Goal: Transaction & Acquisition: Purchase product/service

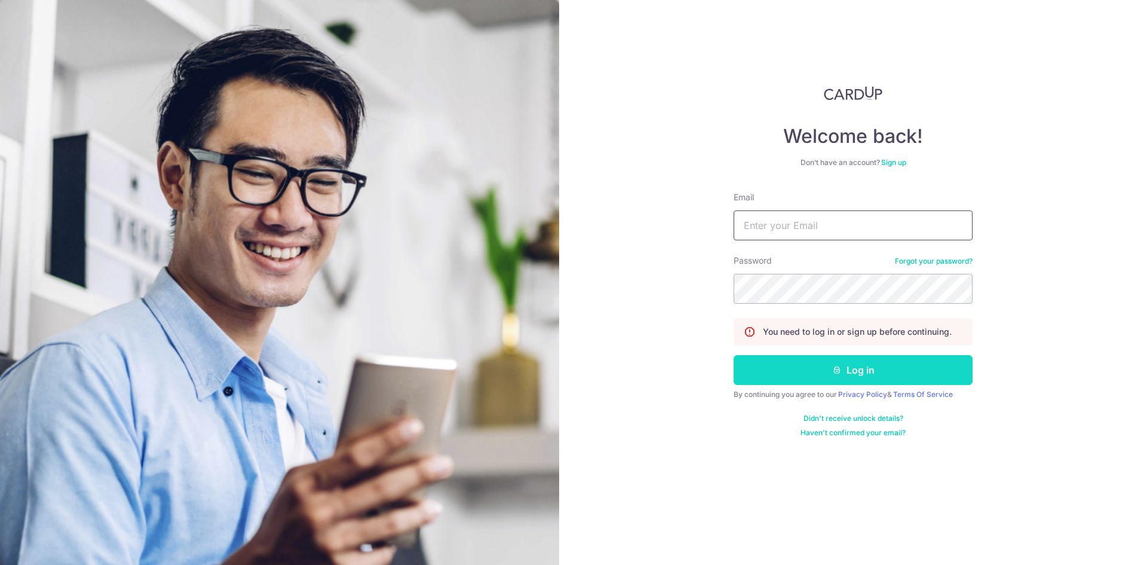
type input "fesawi12@gmail.com"
click at [828, 367] on button "Log in" at bounding box center [853, 370] width 239 height 30
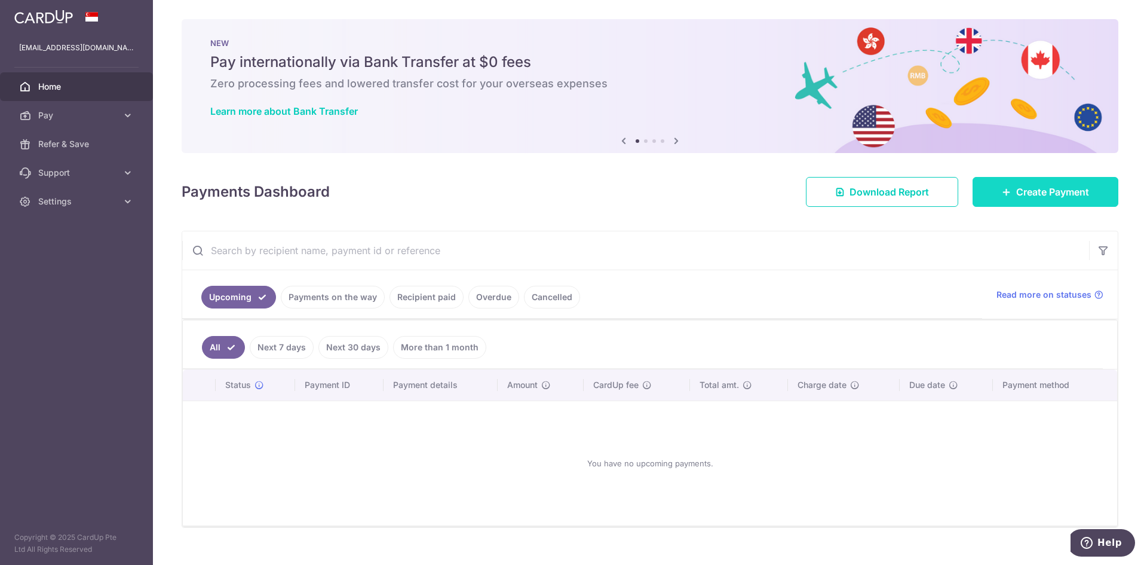
click at [989, 191] on link "Create Payment" at bounding box center [1046, 192] width 146 height 30
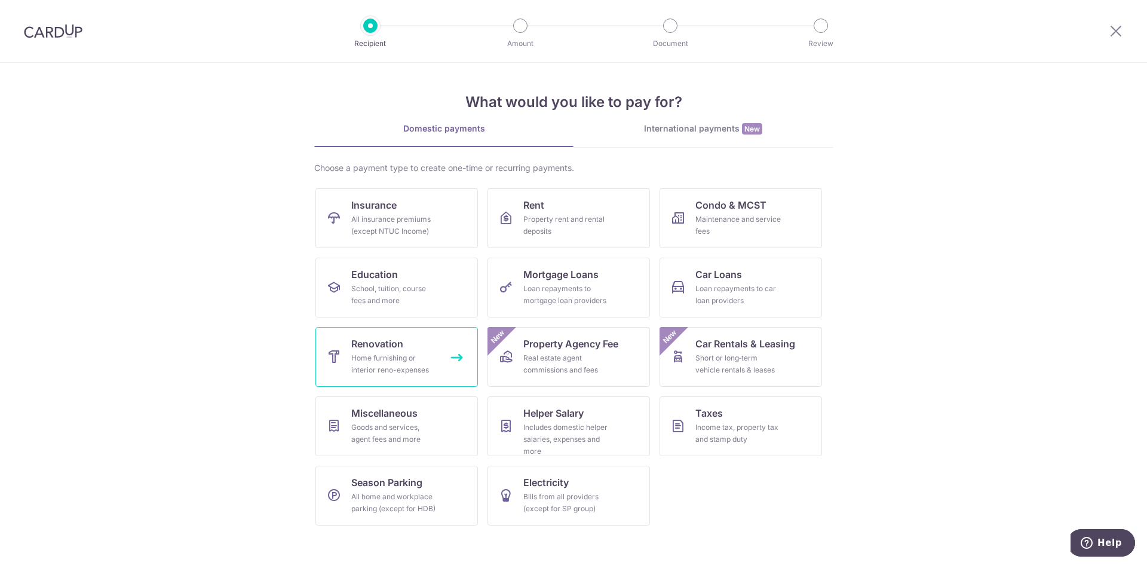
click at [416, 372] on div "Home furnishing or interior reno-expenses" at bounding box center [394, 364] width 86 height 24
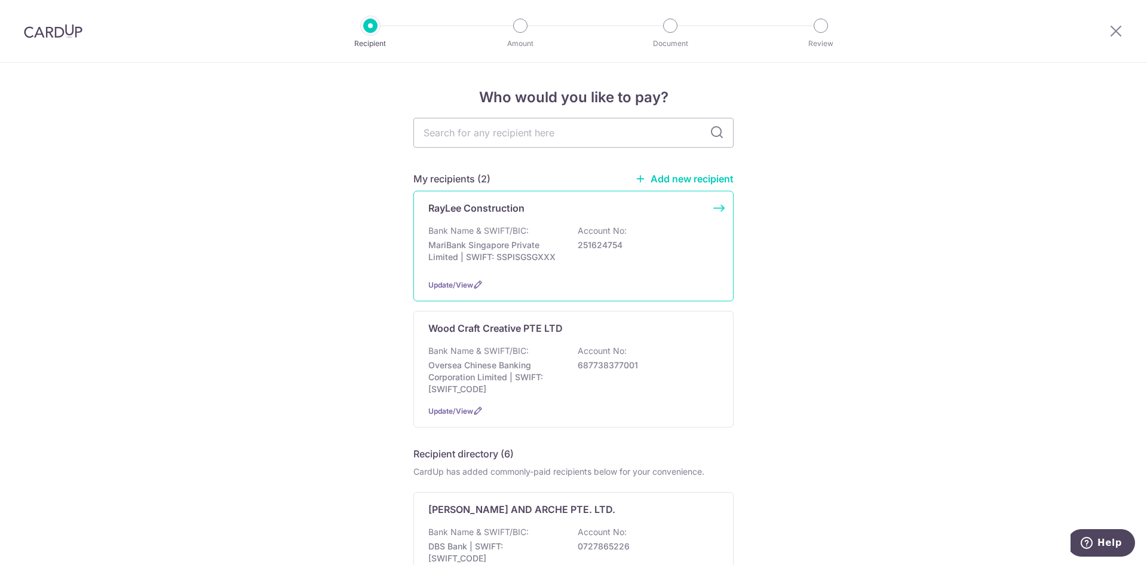
click at [561, 229] on div "Bank Name & SWIFT/BIC: MariBank Singapore Private Limited | SWIFT: SSPISGSGXXX …" at bounding box center [573, 247] width 290 height 44
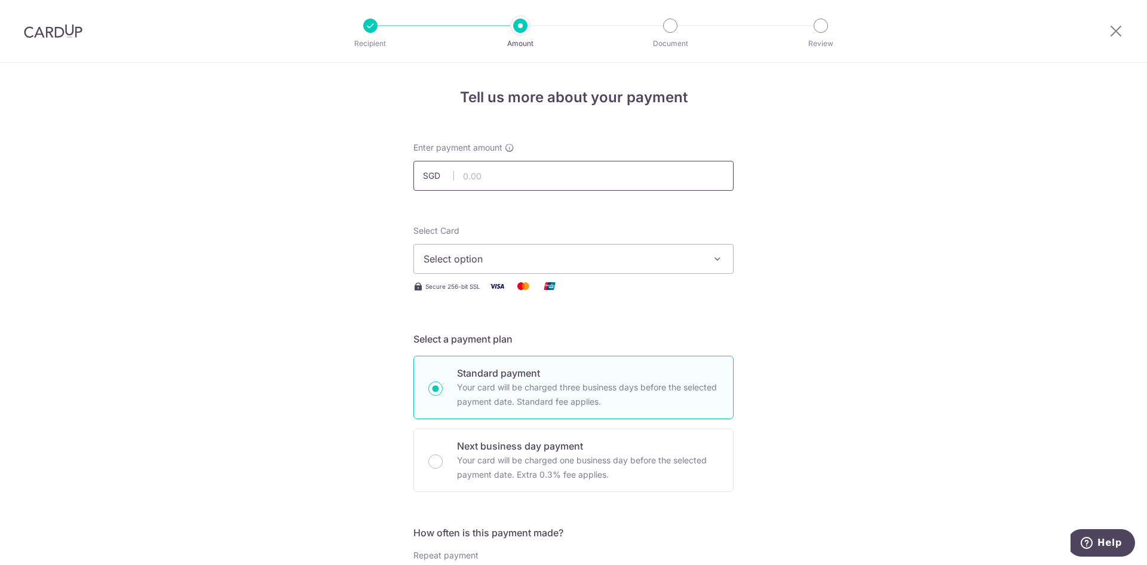
click at [532, 170] on input "text" at bounding box center [573, 176] width 320 height 30
click at [504, 180] on input "text" at bounding box center [573, 176] width 320 height 30
type input "7,015.95"
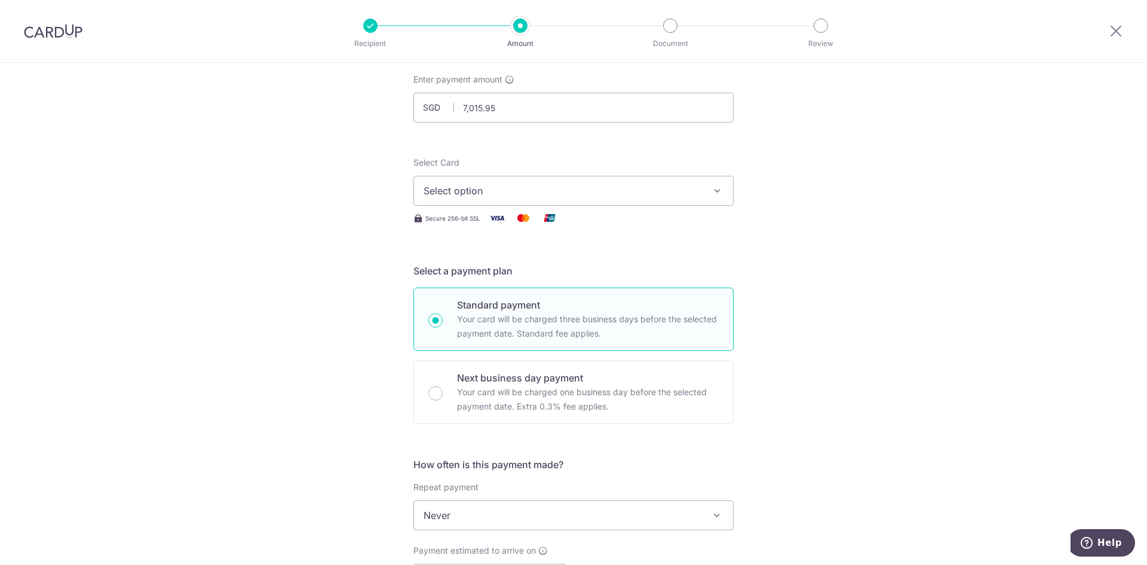
scroll to position [179, 0]
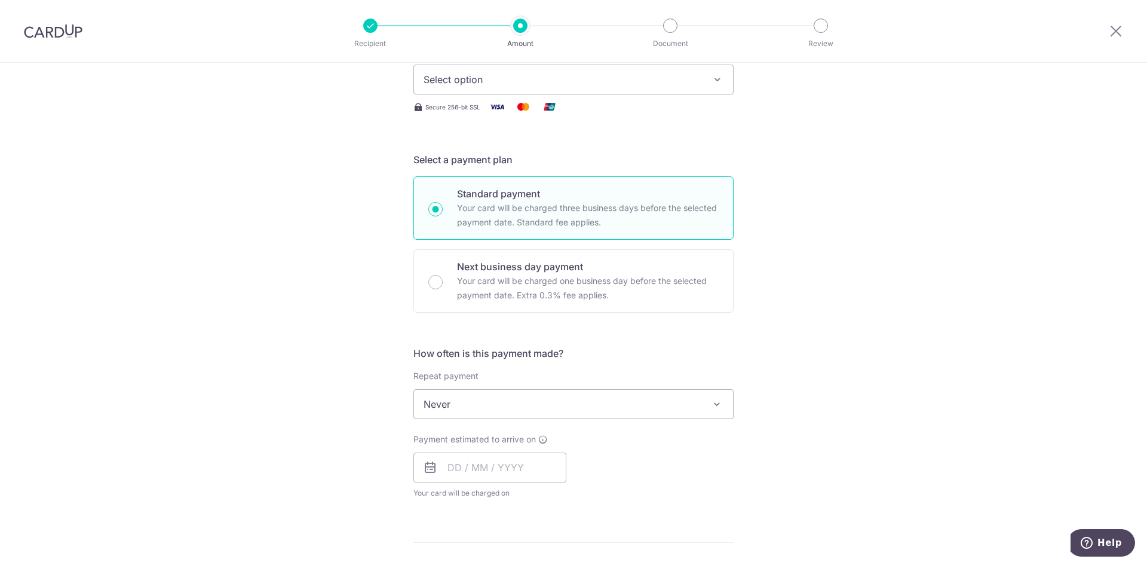
click at [625, 87] on button "Select option" at bounding box center [573, 80] width 320 height 30
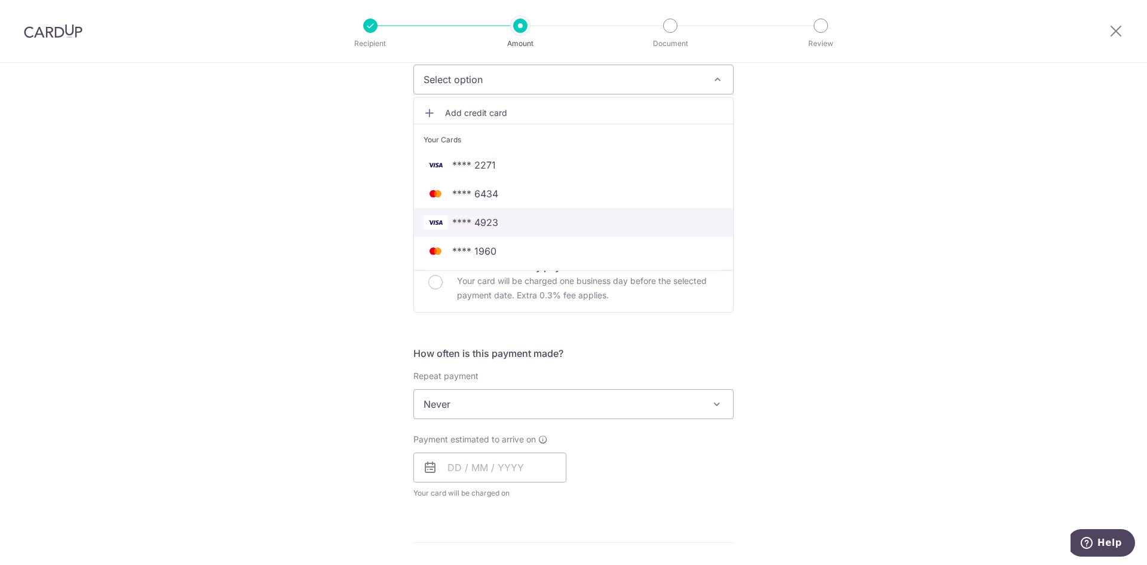
click at [569, 226] on span "**** 4923" at bounding box center [574, 222] width 300 height 14
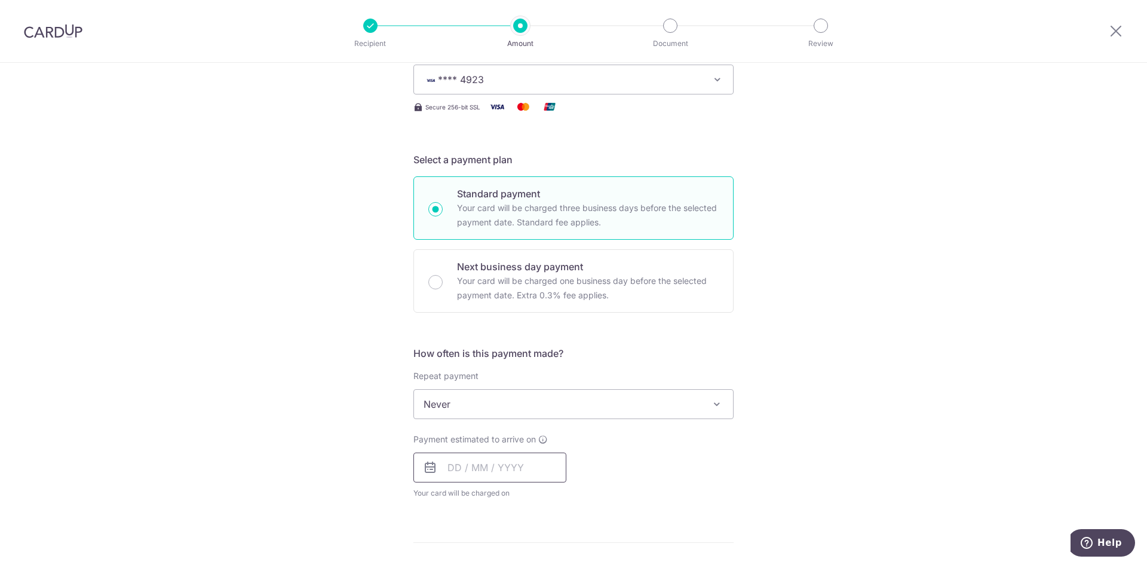
click at [529, 468] on input "text" at bounding box center [489, 467] width 153 height 30
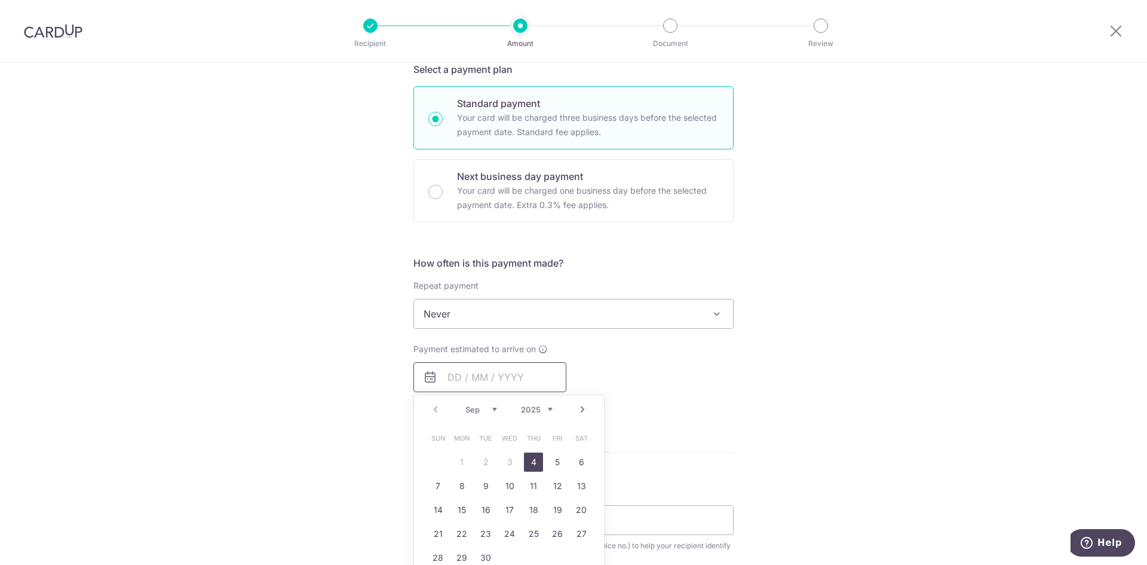
scroll to position [358, 0]
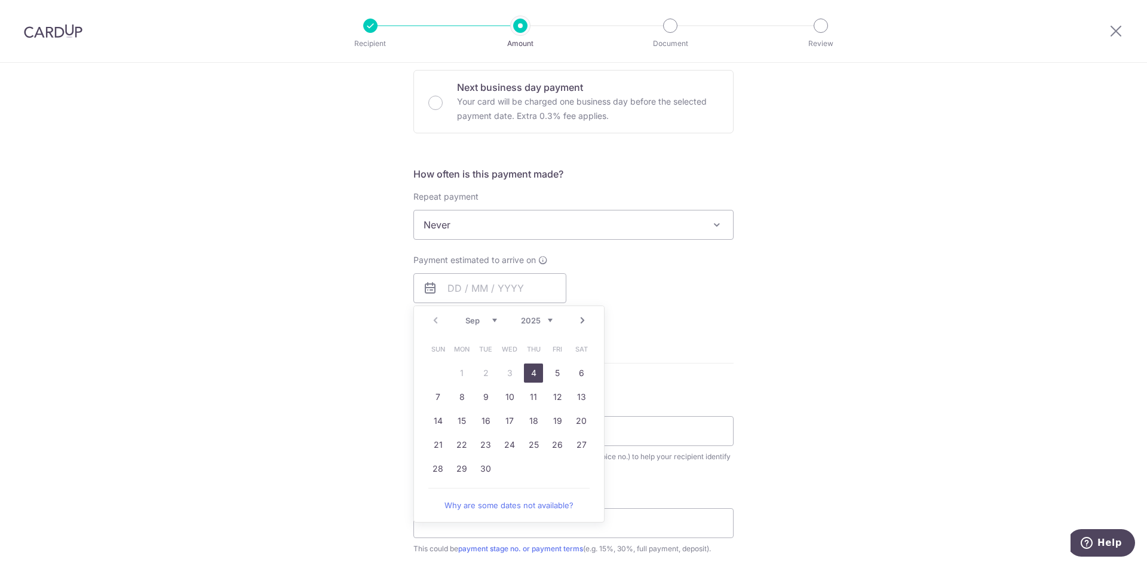
click at [538, 372] on link "4" at bounding box center [533, 372] width 19 height 19
type input "04/09/2025"
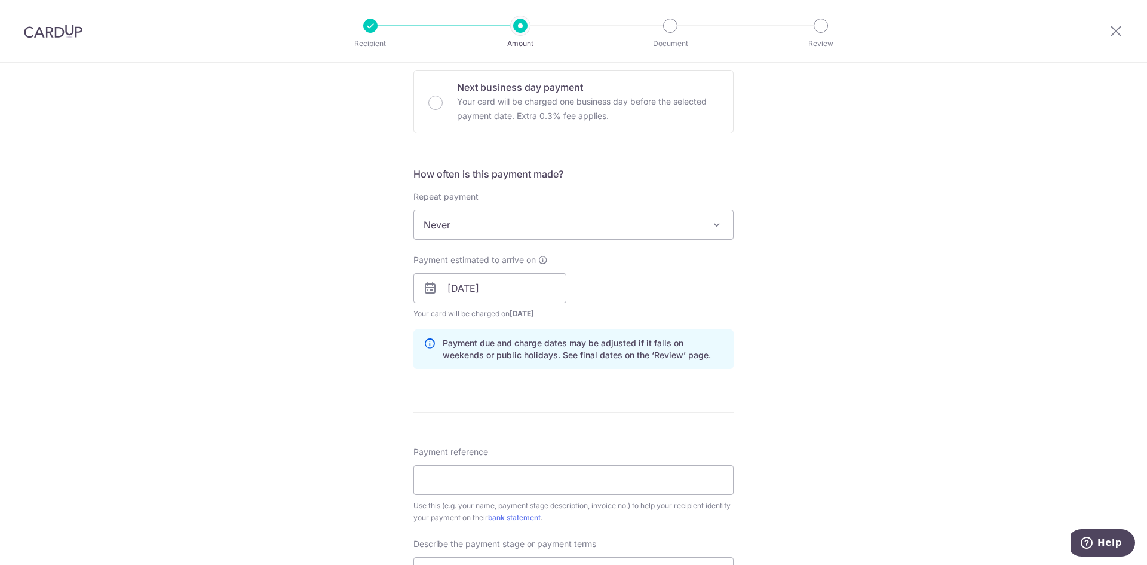
click at [918, 281] on div "Tell us more about your payment Enter payment amount SGD 7,015.95 7015.95 Selec…" at bounding box center [573, 309] width 1147 height 1210
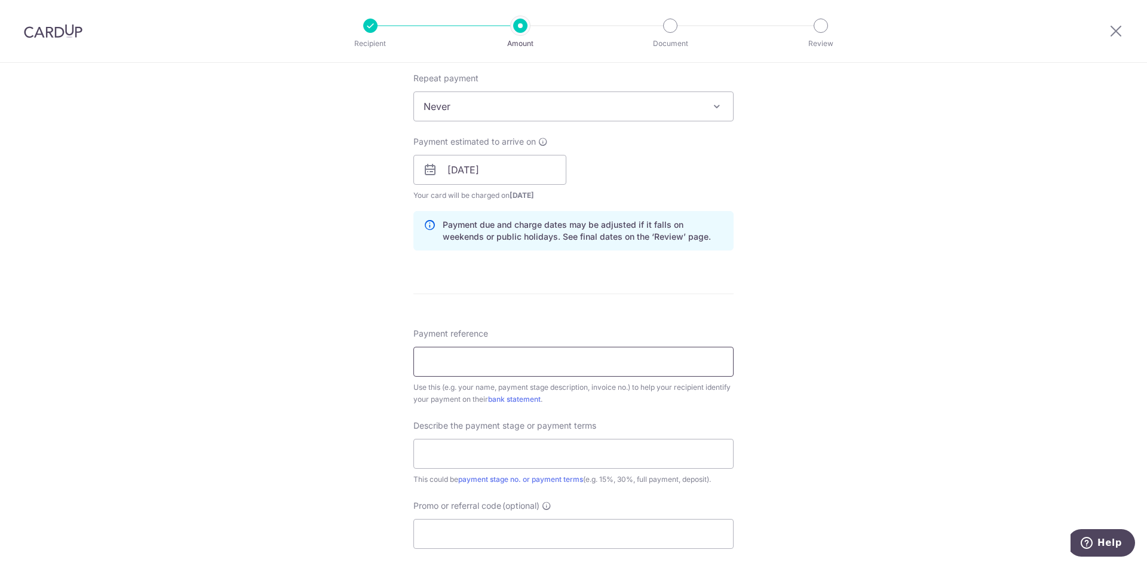
scroll to position [478, 0]
click at [555, 357] on input "Payment reference" at bounding box center [573, 360] width 320 height 30
type input "Blk 88C Jalan Satu 07-147"
click at [548, 461] on input "text" at bounding box center [573, 452] width 320 height 30
type input "30%"
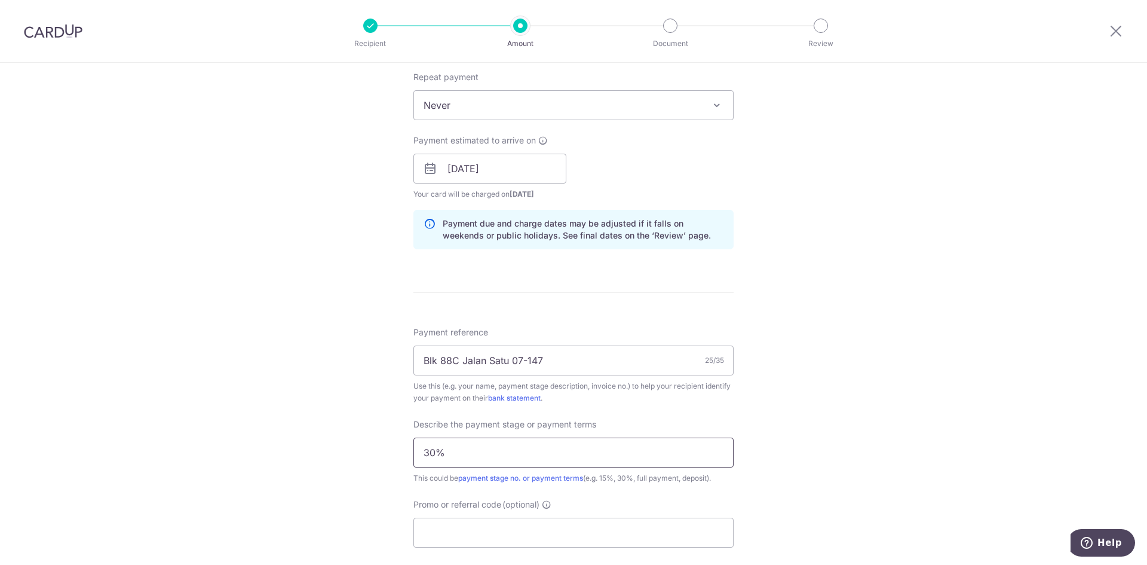
scroll to position [597, 0]
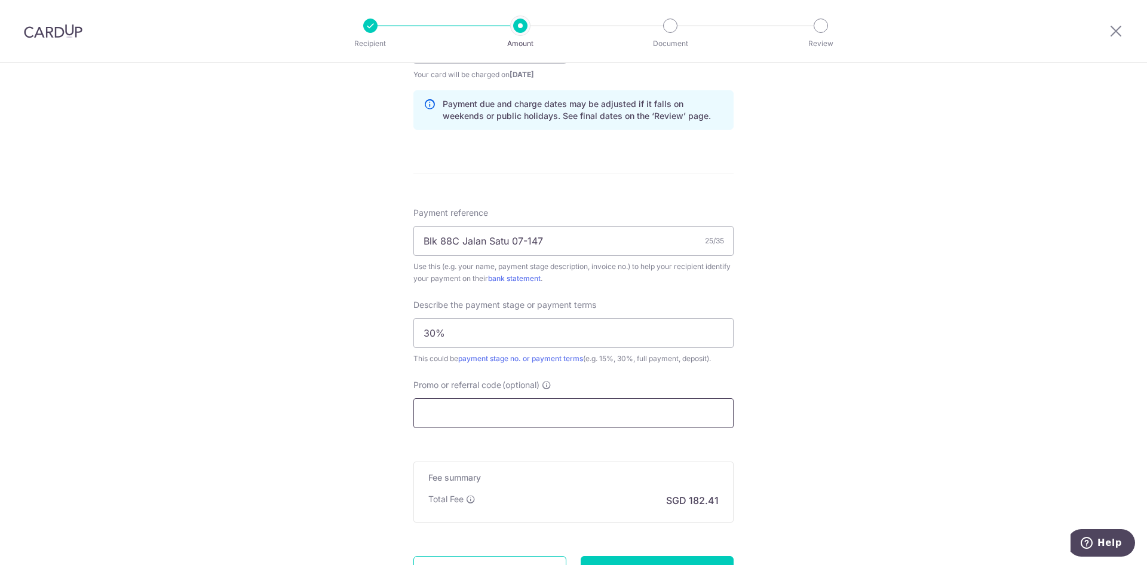
click at [539, 401] on input "Promo or referral code (optional)" at bounding box center [573, 413] width 320 height 30
paste input "RENO25ONE"
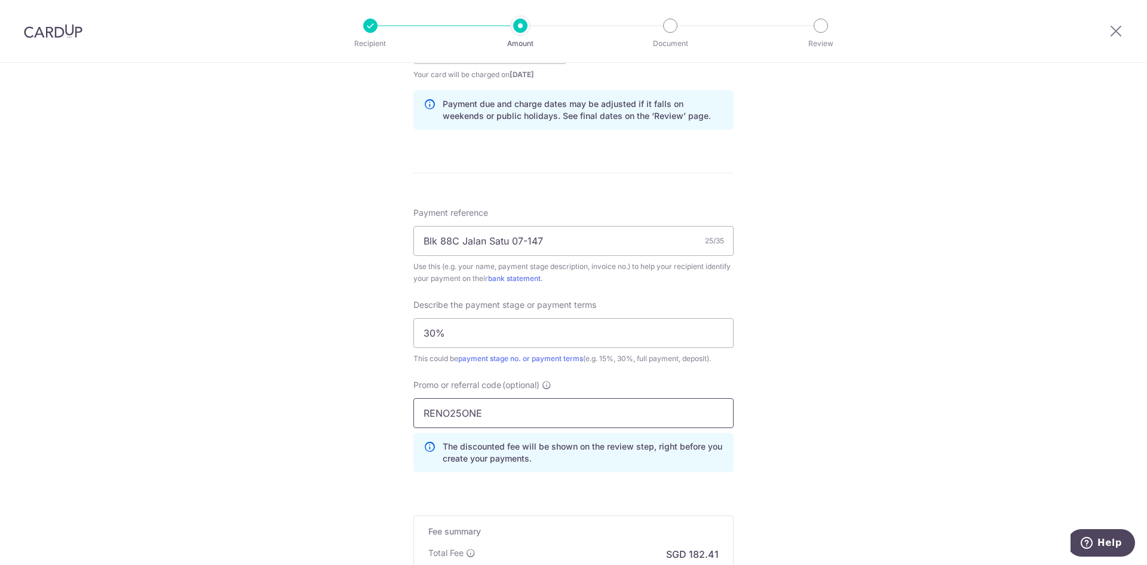
scroll to position [762, 0]
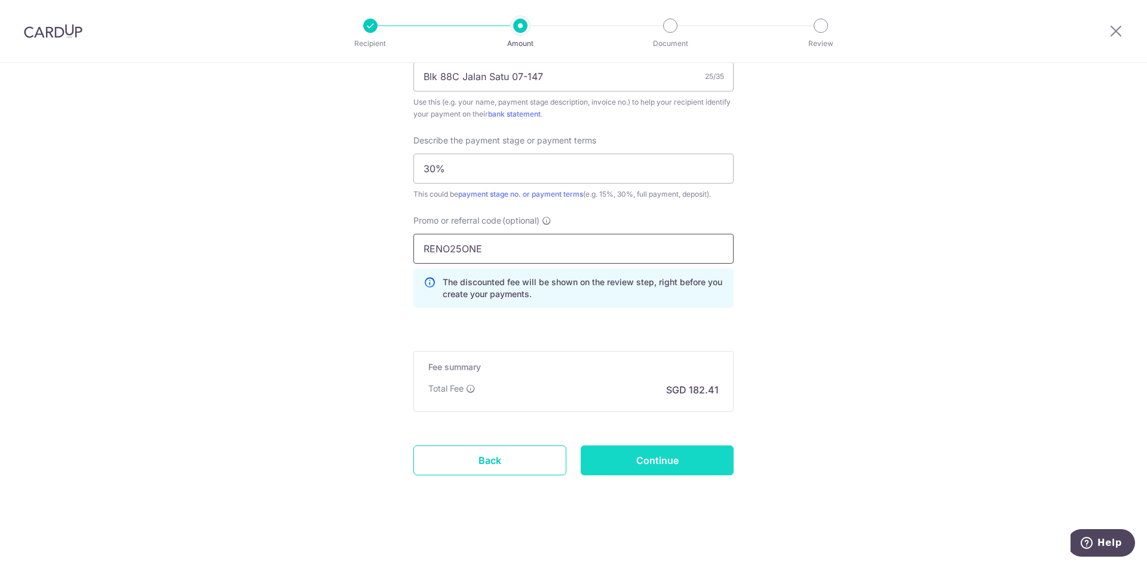
type input "RENO25ONE"
click at [657, 456] on input "Continue" at bounding box center [657, 460] width 153 height 30
type input "Create Schedule"
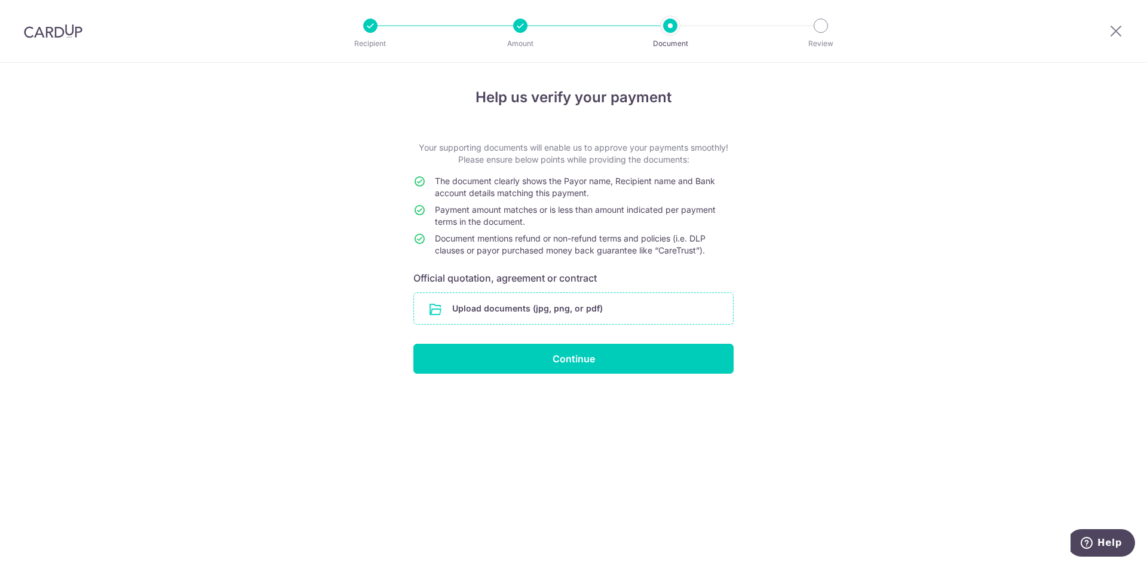
click at [668, 311] on input "file" at bounding box center [573, 308] width 319 height 31
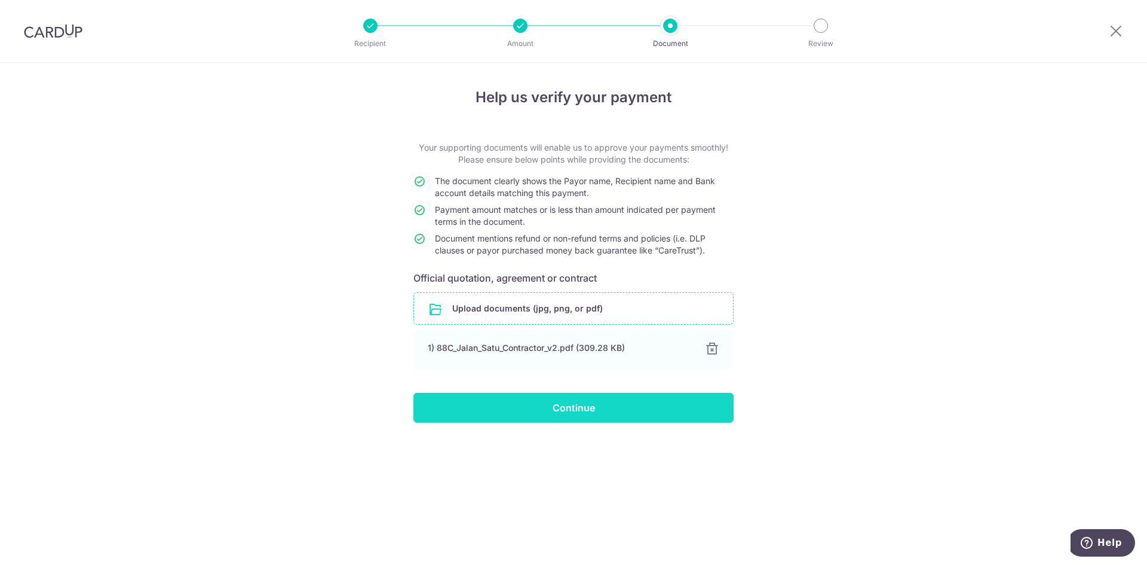
click at [527, 415] on input "Continue" at bounding box center [573, 407] width 320 height 30
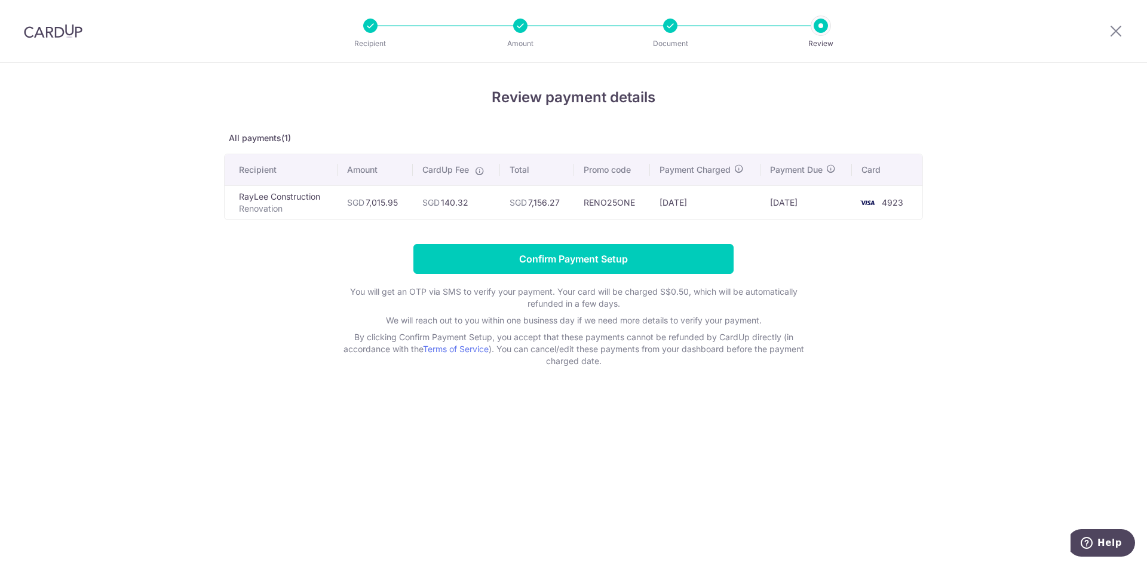
click at [374, 203] on td "SGD 7,015.95" at bounding box center [375, 202] width 75 height 34
click at [615, 207] on td "RENO25ONE" at bounding box center [612, 202] width 76 height 34
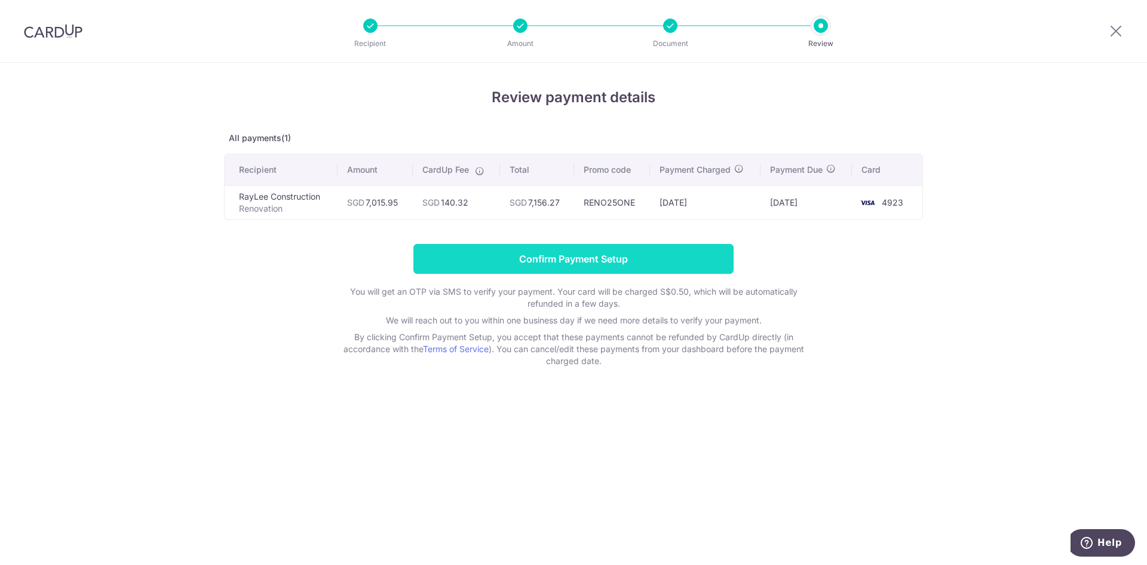
click at [655, 266] on input "Confirm Payment Setup" at bounding box center [573, 259] width 320 height 30
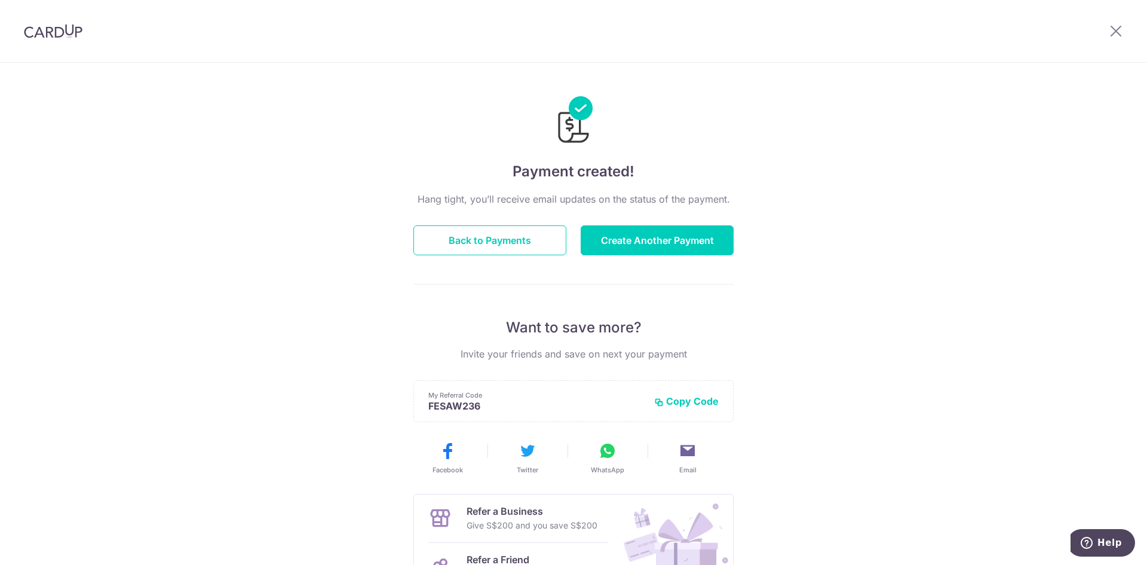
click at [56, 33] on img at bounding box center [53, 31] width 59 height 14
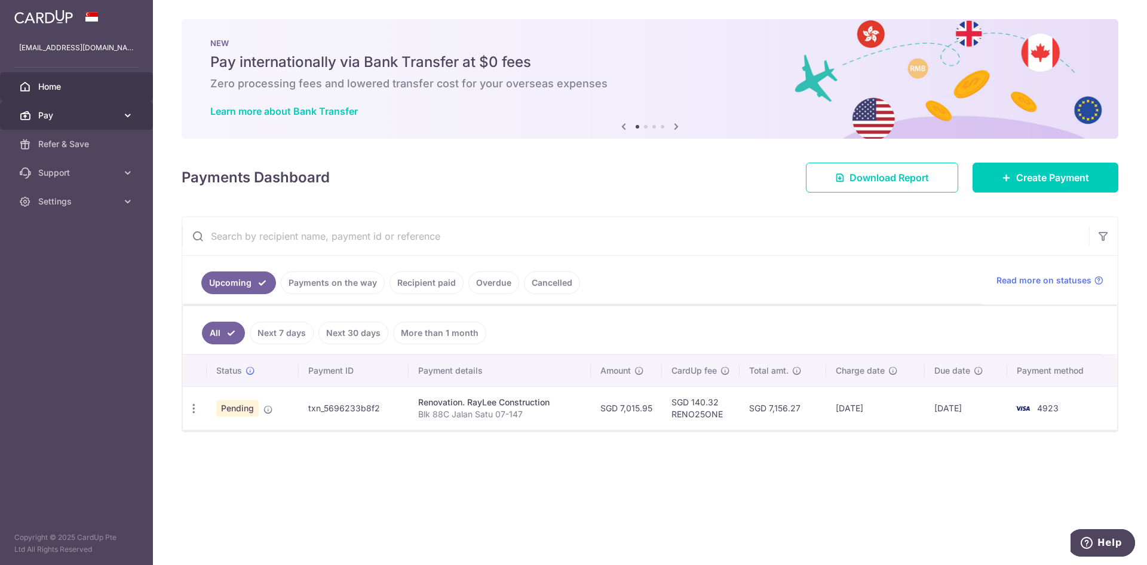
click at [107, 113] on span "Pay" at bounding box center [77, 115] width 79 height 12
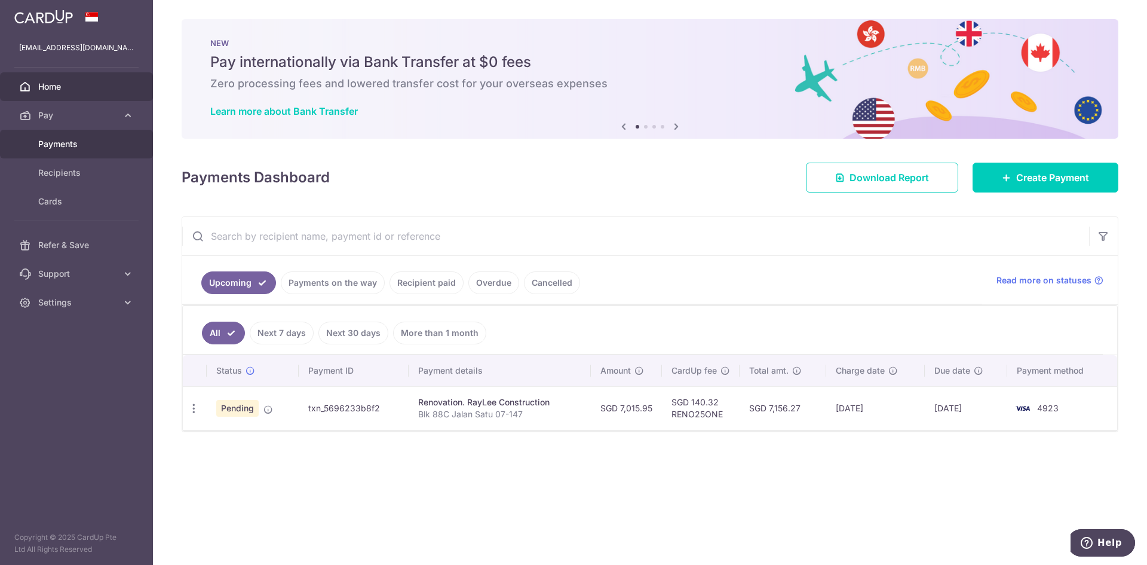
click at [95, 152] on link "Payments" at bounding box center [76, 144] width 153 height 29
